Goal: Download file/media

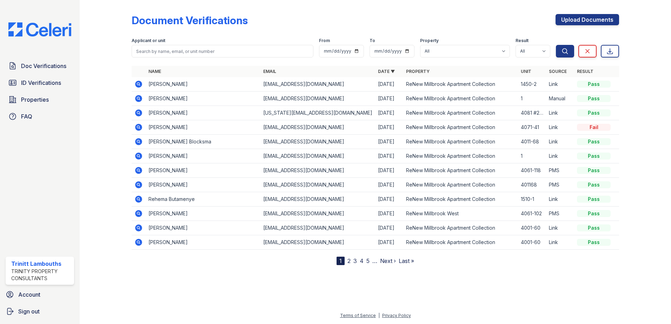
click at [137, 112] on icon at bounding box center [138, 113] width 2 height 2
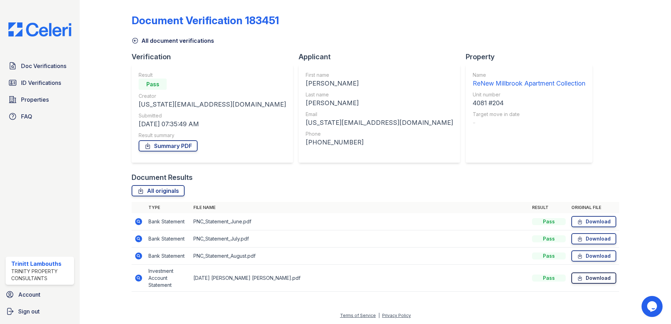
click at [586, 279] on link "Download" at bounding box center [593, 278] width 45 height 11
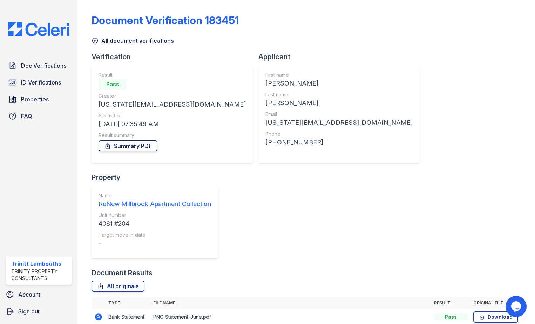
click at [140, 148] on link "Summary PDF" at bounding box center [128, 145] width 59 height 11
